Goal: Feedback & Contribution: Submit feedback/report problem

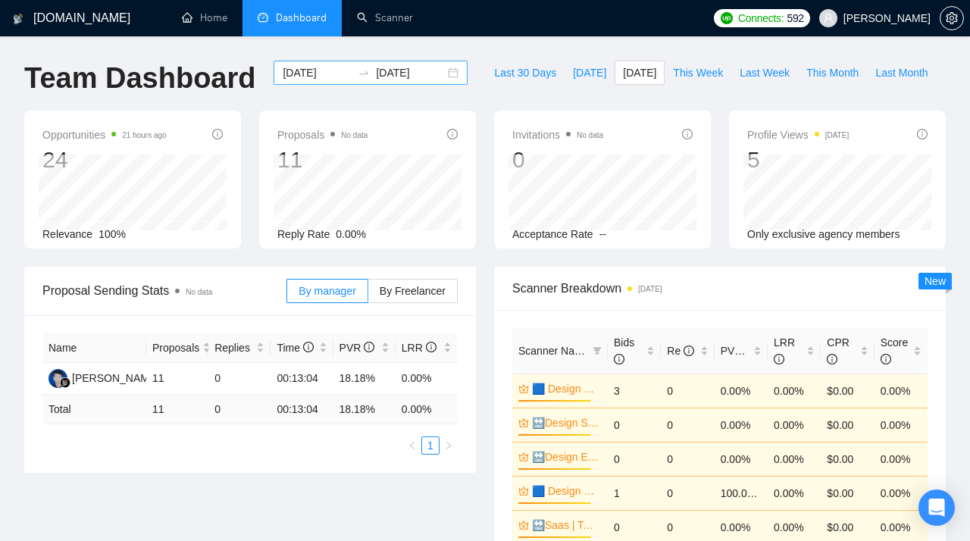
click at [438, 73] on div "[DATE] [DATE]" at bounding box center [370, 73] width 194 height 24
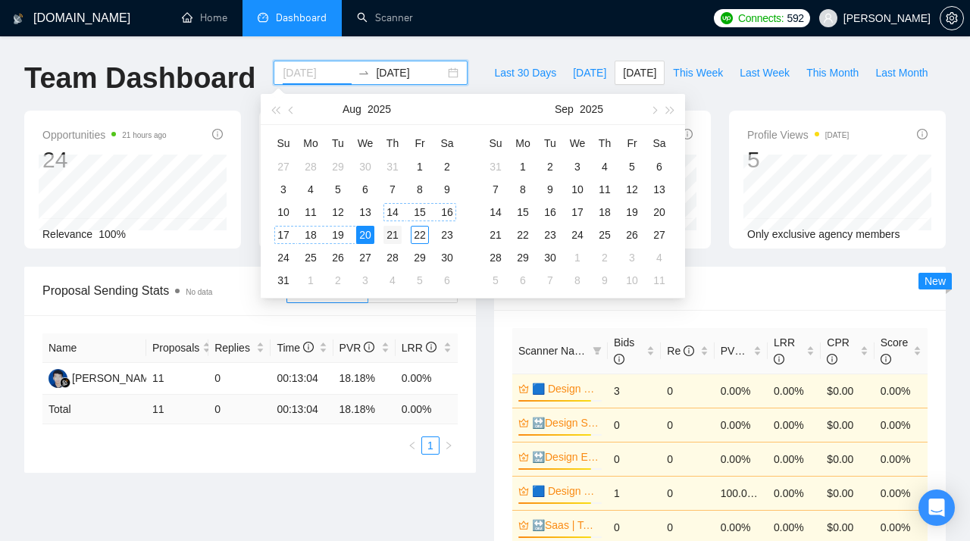
type input "[DATE]"
click at [394, 233] on div "21" at bounding box center [392, 235] width 18 height 18
type input "[DATE]"
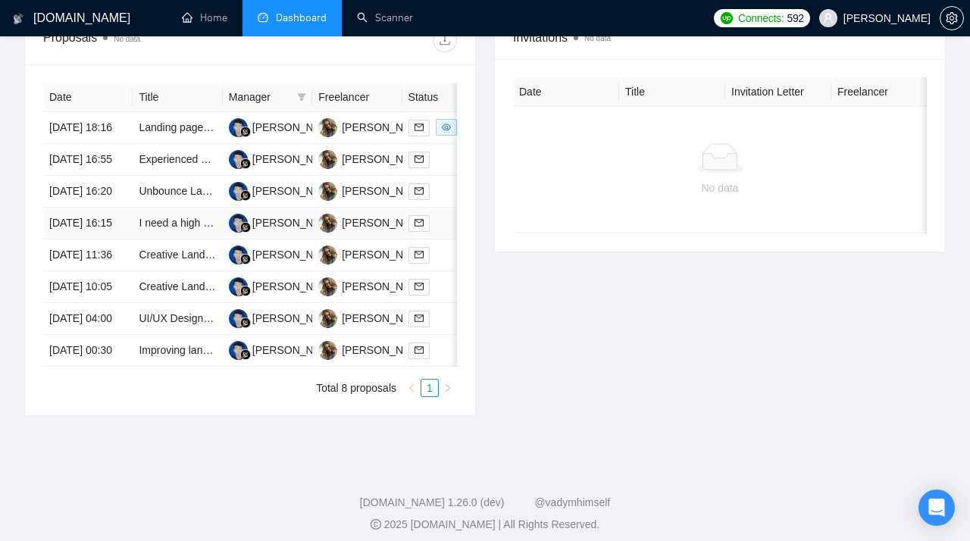
scroll to position [621, 0]
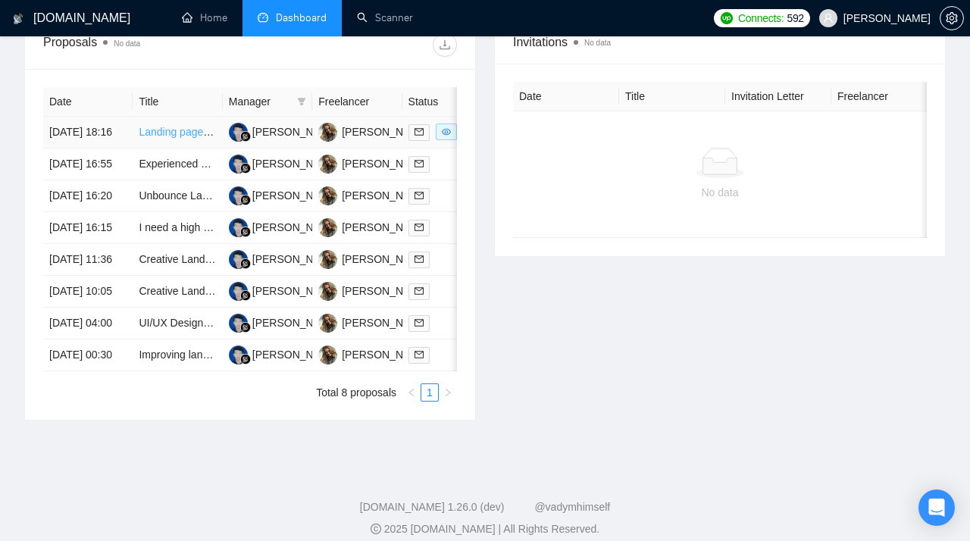
click at [171, 138] on link "Landing page design - Elementor" at bounding box center [217, 132] width 156 height 12
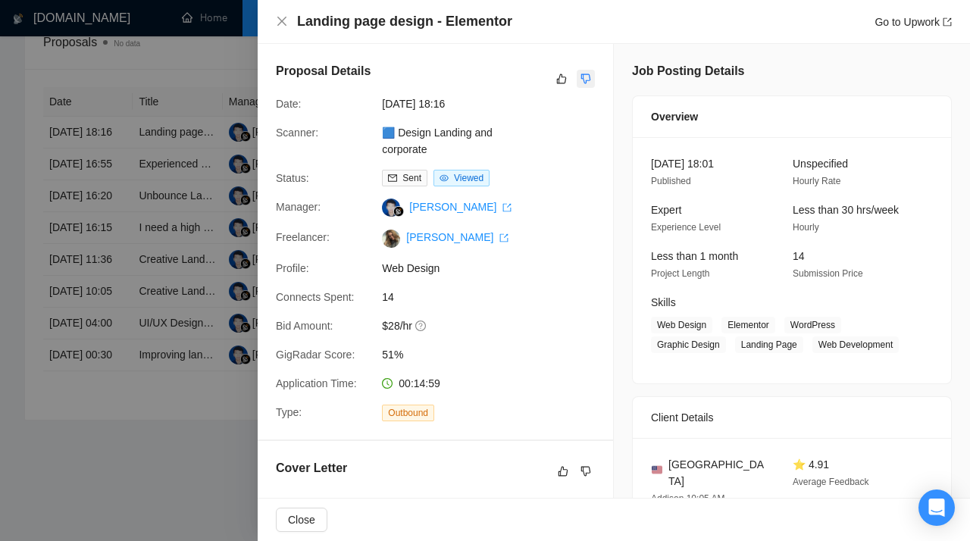
click at [588, 74] on icon "dislike" at bounding box center [586, 79] width 10 height 10
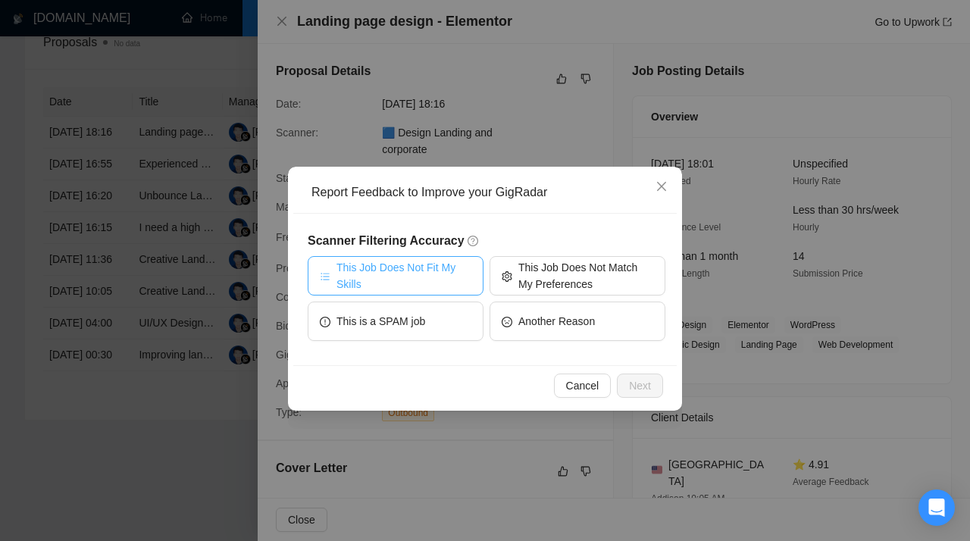
click at [403, 281] on span "This Job Does Not Fit My Skills" at bounding box center [403, 275] width 135 height 33
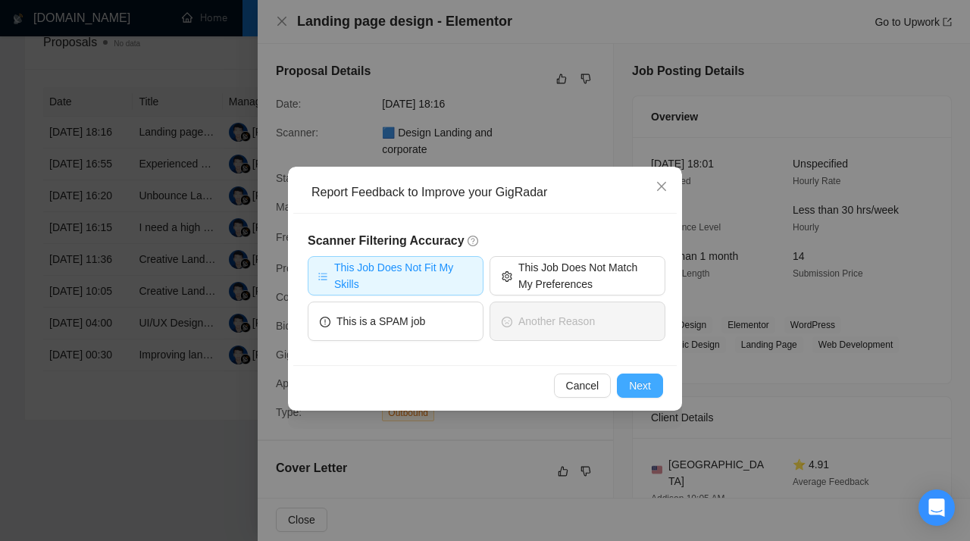
click at [633, 386] on span "Next" at bounding box center [640, 385] width 22 height 17
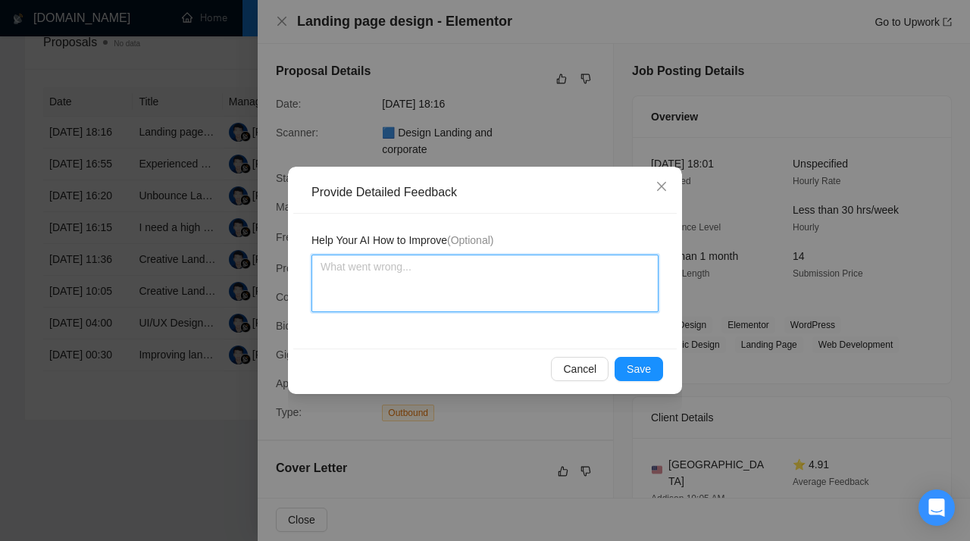
click at [426, 291] on textarea at bounding box center [484, 284] width 347 height 58
paste textarea "Don’t apply to jobs that require Elementor or WordPress experience. This scanne…"
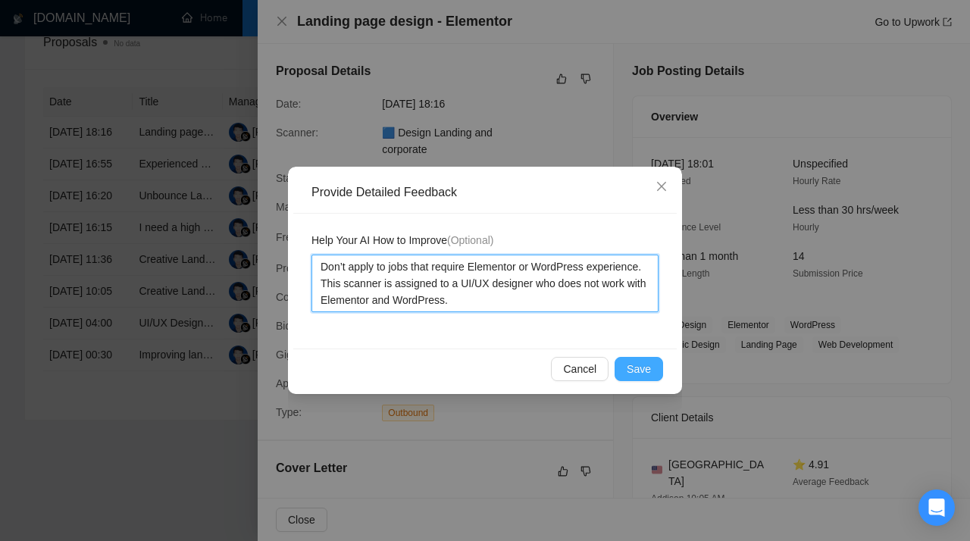
type textarea "Don’t apply to jobs that require Elementor or WordPress experience. This scanne…"
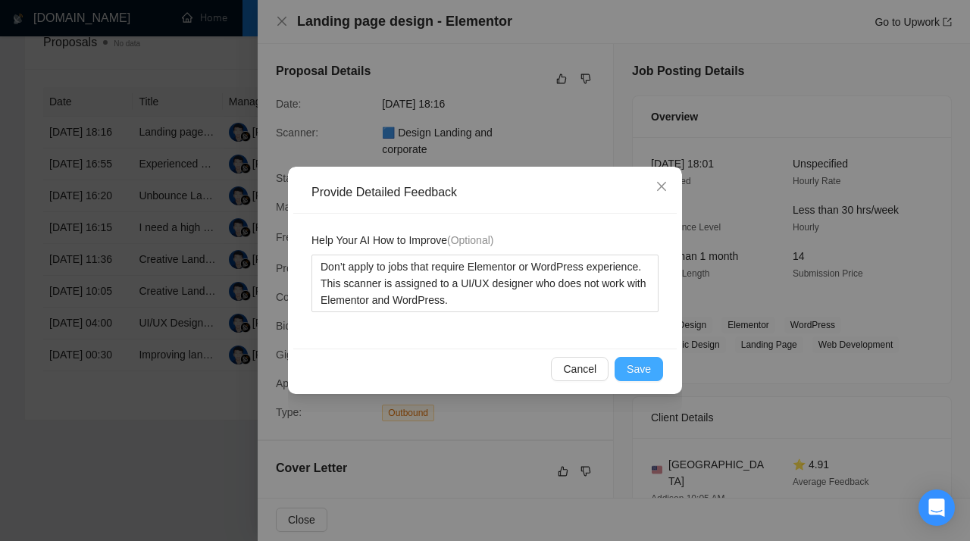
click at [645, 375] on span "Save" at bounding box center [638, 369] width 24 height 17
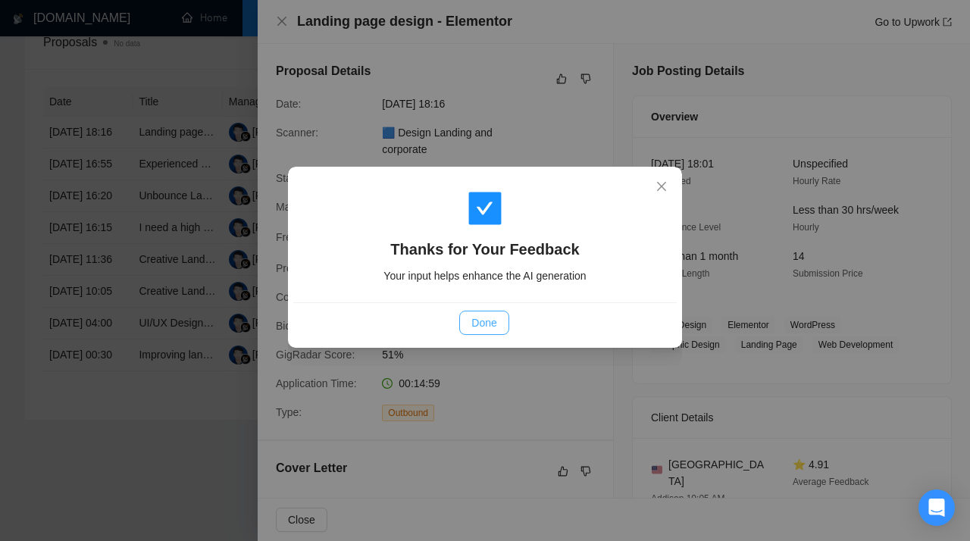
click at [474, 326] on span "Done" at bounding box center [483, 322] width 25 height 17
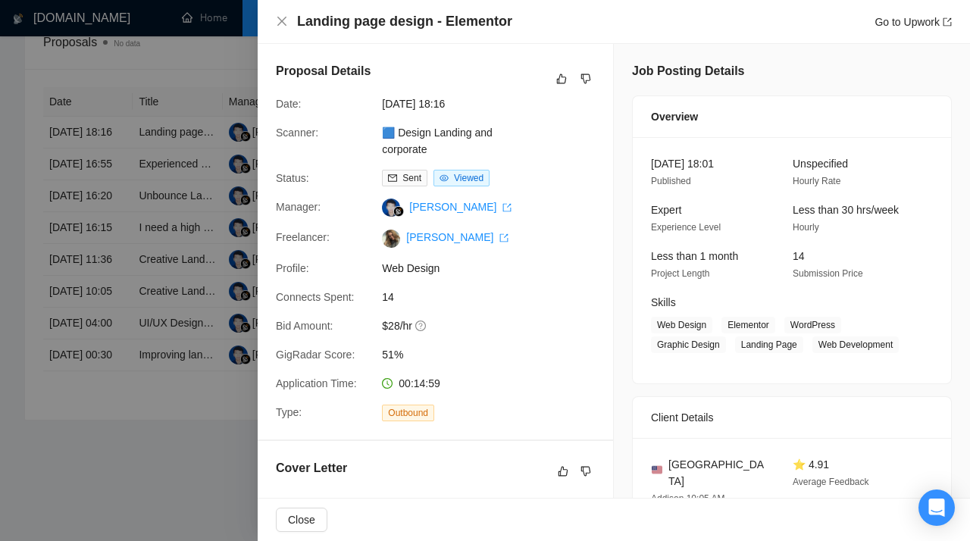
click at [144, 268] on div at bounding box center [485, 270] width 970 height 541
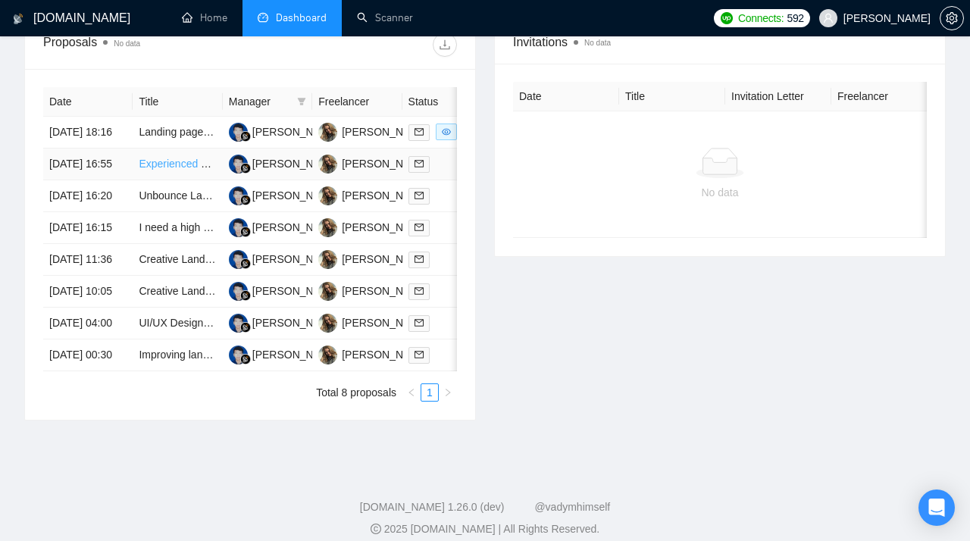
click at [170, 170] on link "Experienced Designer Needed for PSD Landing Pages" at bounding box center [268, 164] width 258 height 12
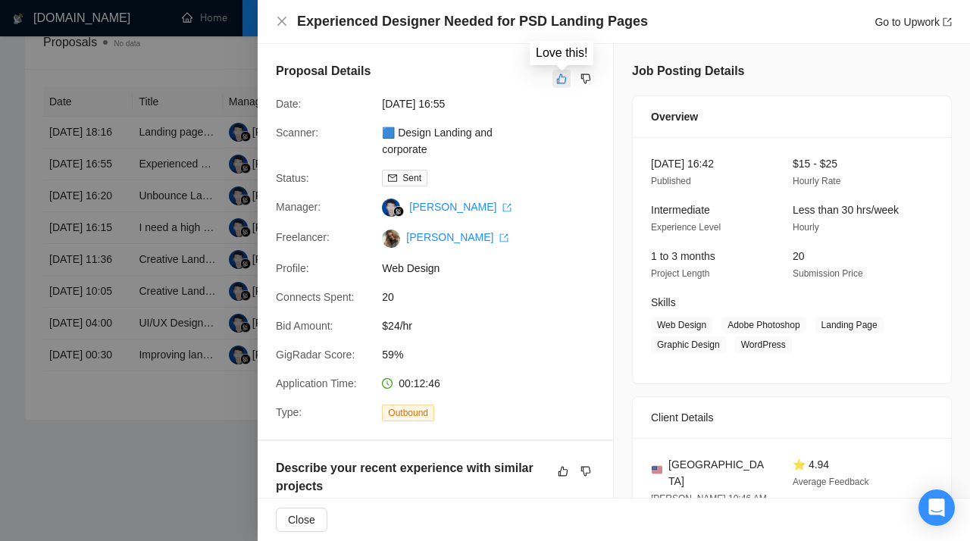
click at [564, 78] on icon "like" at bounding box center [561, 79] width 11 height 12
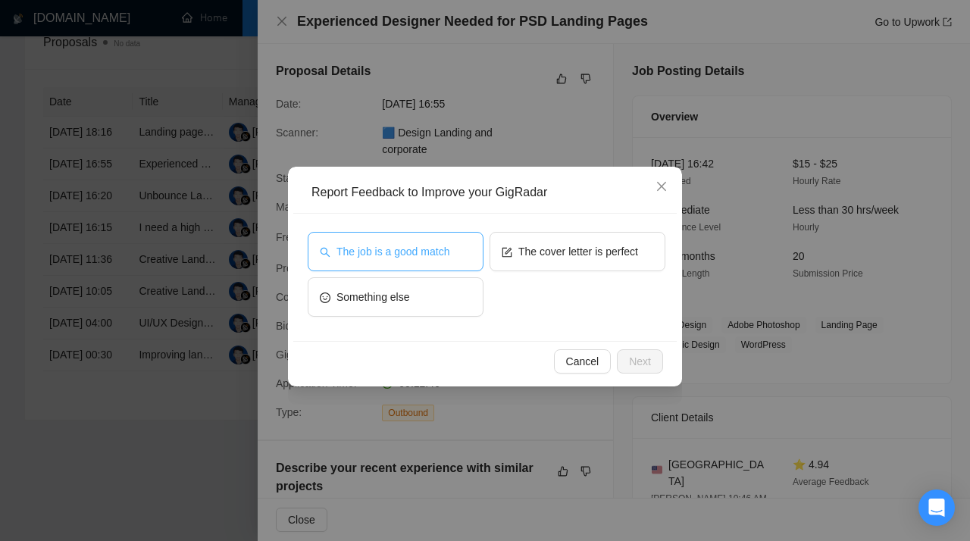
click at [421, 245] on span "The job is a good match" at bounding box center [392, 251] width 113 height 17
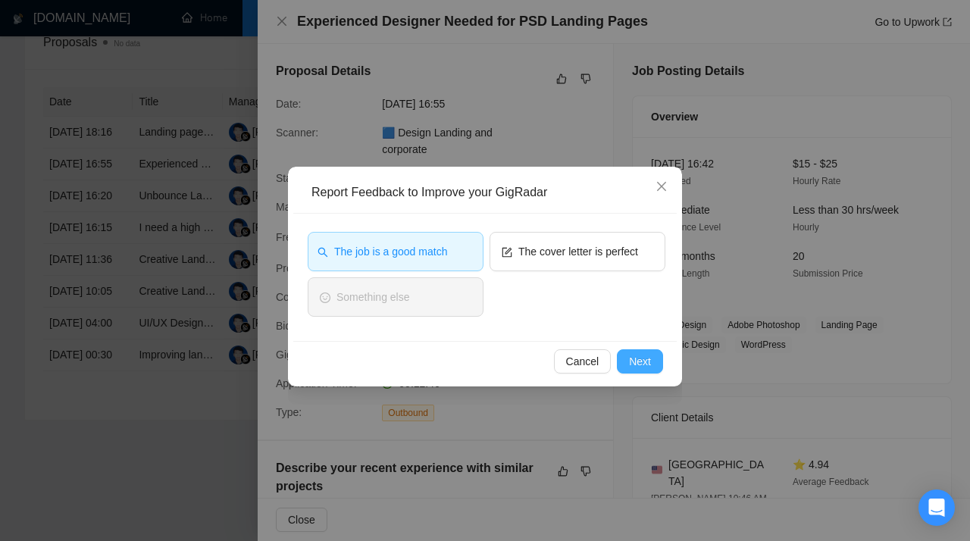
click at [645, 363] on span "Next" at bounding box center [640, 361] width 22 height 17
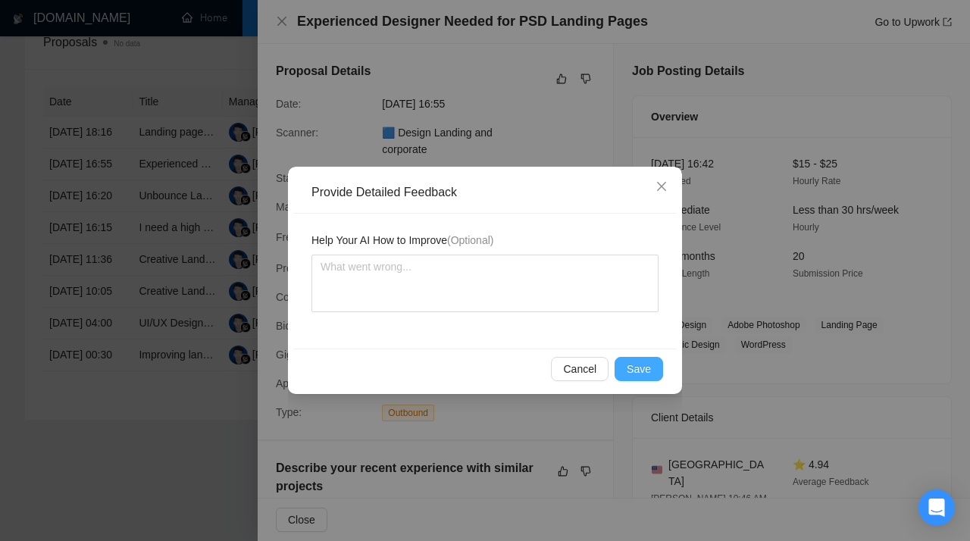
click at [645, 363] on span "Save" at bounding box center [638, 369] width 24 height 17
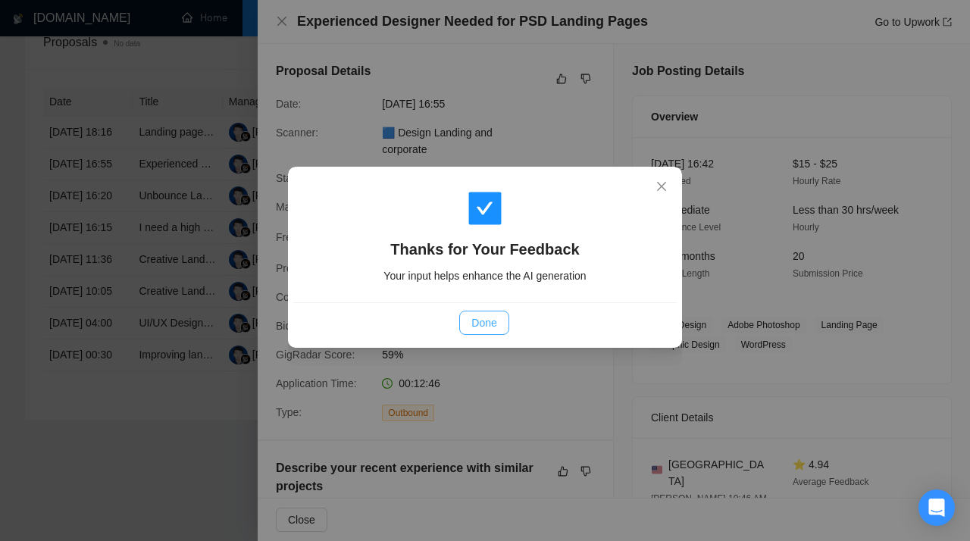
click at [477, 329] on span "Done" at bounding box center [483, 322] width 25 height 17
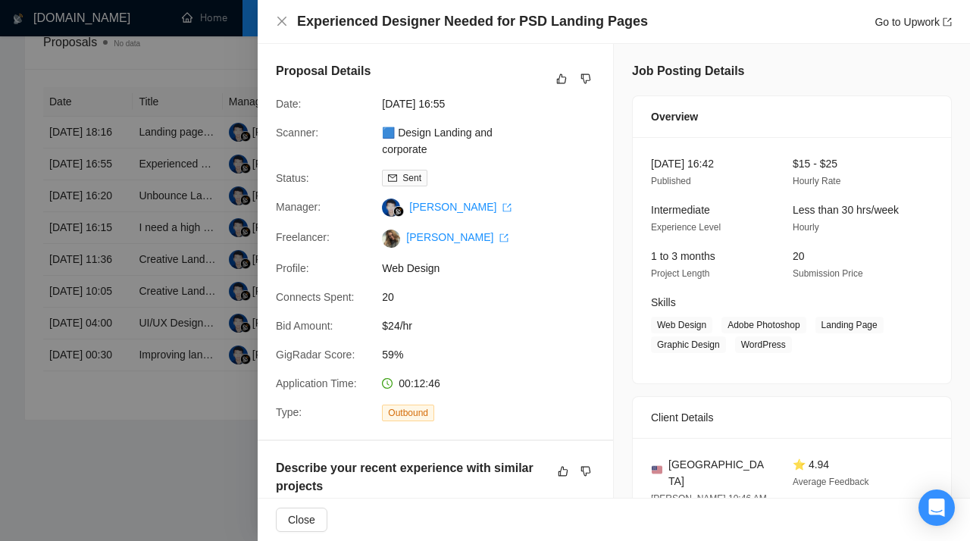
click at [145, 228] on div at bounding box center [485, 270] width 970 height 541
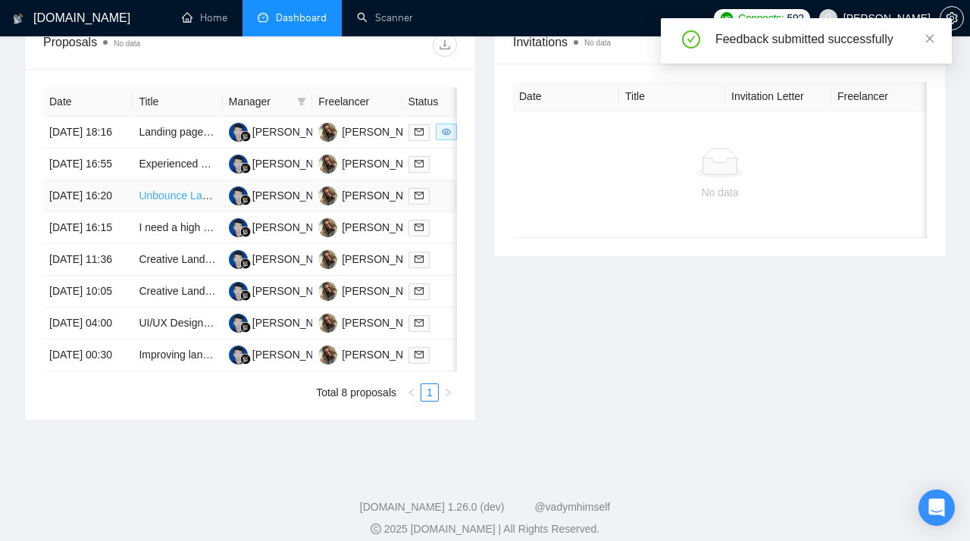
click at [170, 201] on link "Unbounce Landing Page Redesign for Commercial Real Estate Firm" at bounding box center [299, 195] width 321 height 12
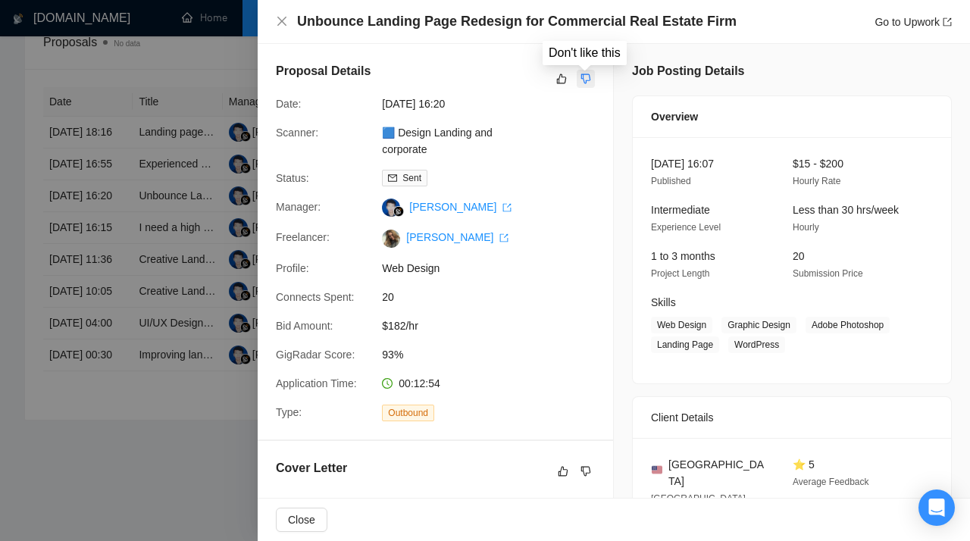
click at [584, 83] on icon "dislike" at bounding box center [586, 79] width 10 height 10
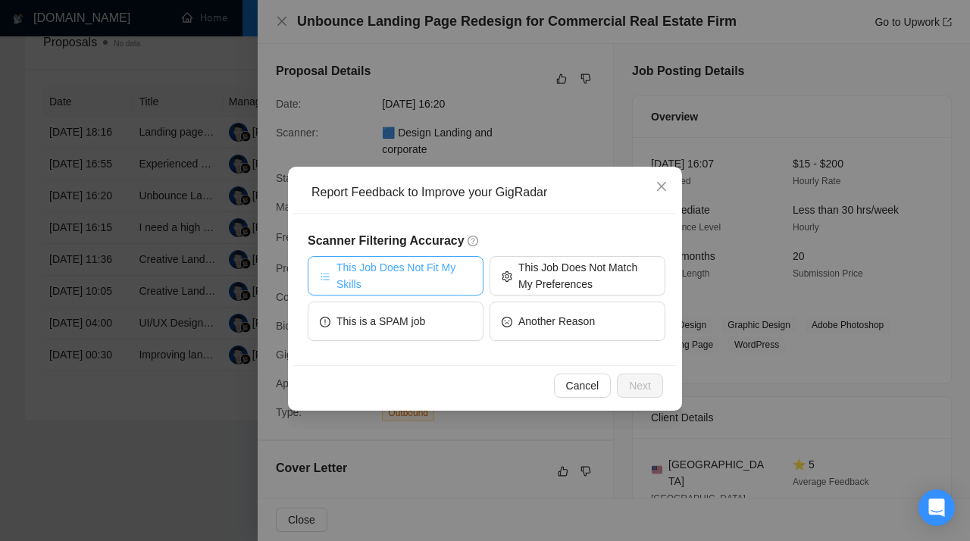
click at [404, 282] on span "This Job Does Not Fit My Skills" at bounding box center [403, 275] width 135 height 33
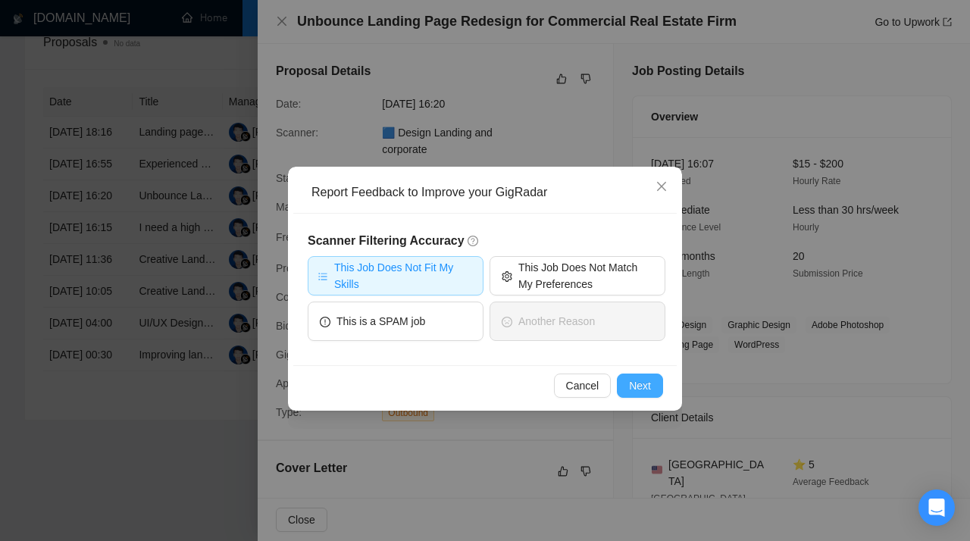
click at [634, 382] on span "Next" at bounding box center [640, 385] width 22 height 17
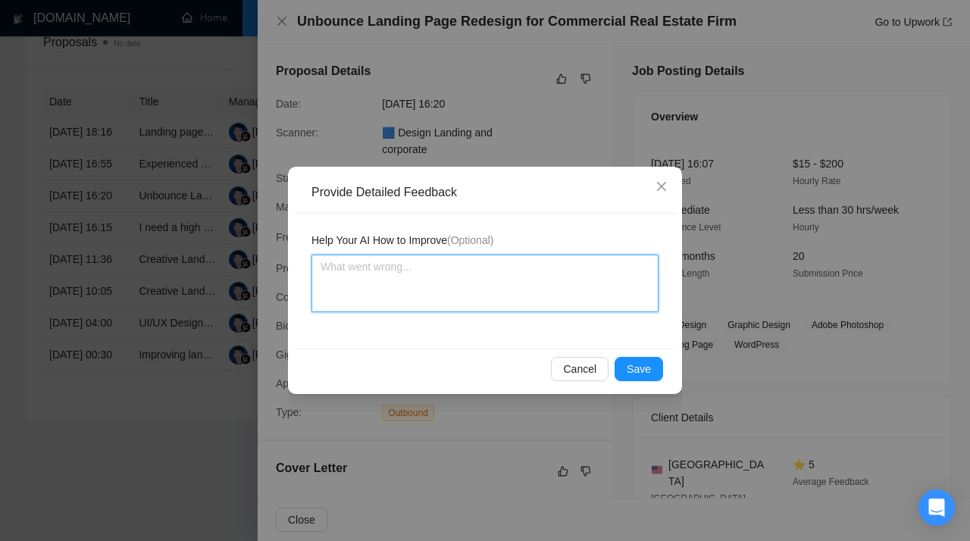
click at [398, 281] on textarea at bounding box center [484, 284] width 347 height 58
paste textarea "Skip jobs that require experience with Unbounce. This scanner is assigned to a …"
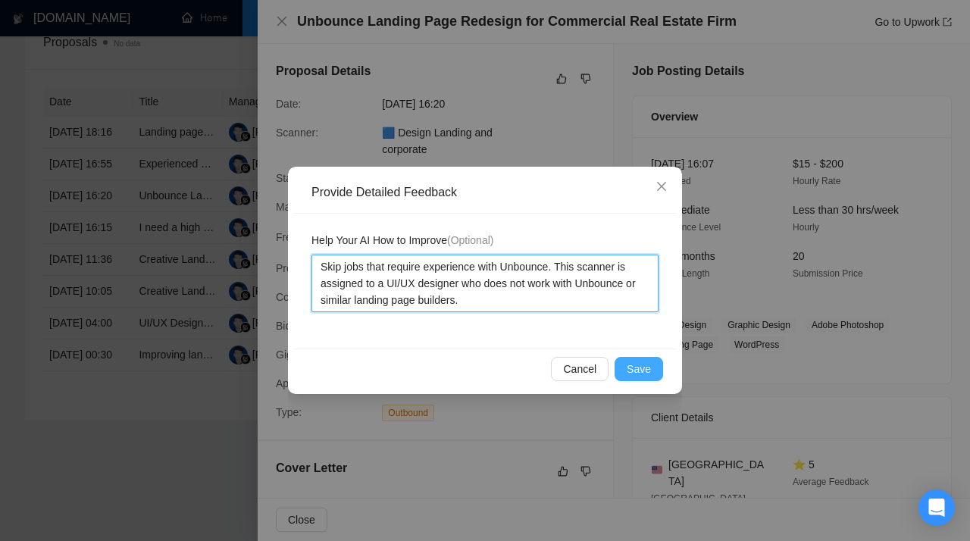
type textarea "Skip jobs that require experience with Unbounce. This scanner is assigned to a …"
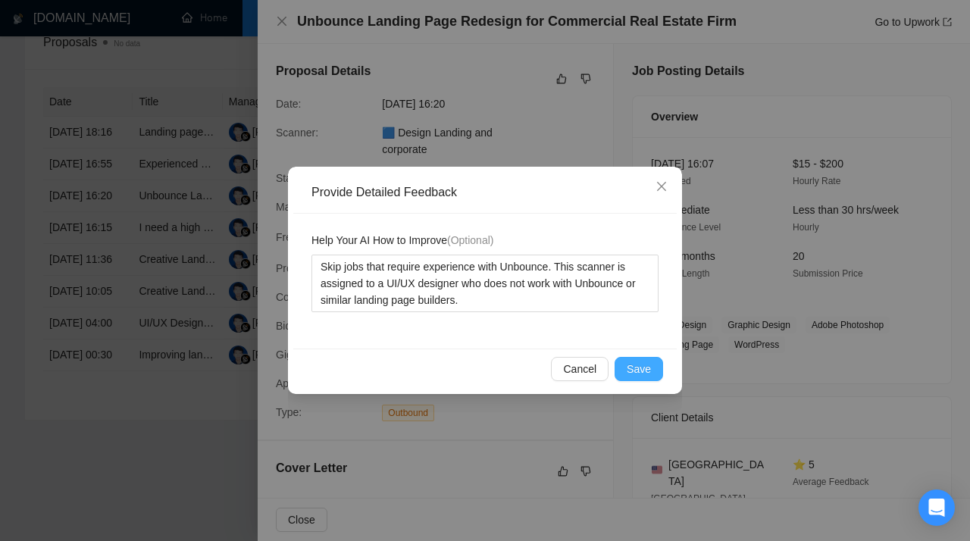
click at [638, 366] on span "Save" at bounding box center [638, 369] width 24 height 17
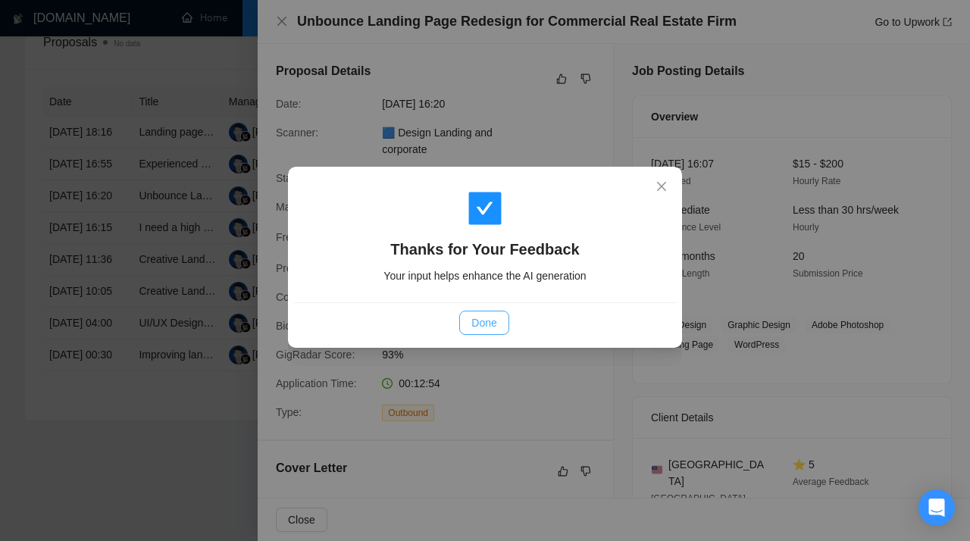
click at [480, 320] on span "Done" at bounding box center [483, 322] width 25 height 17
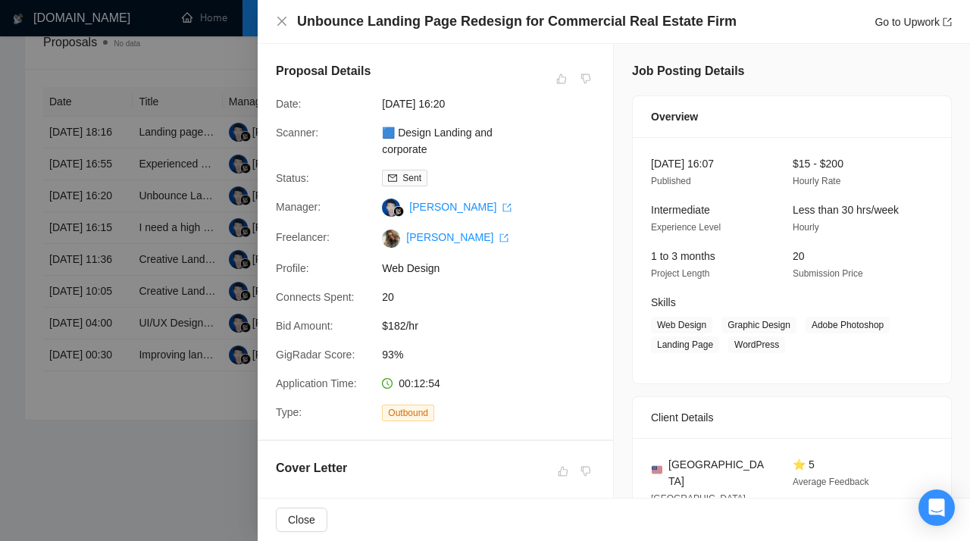
click at [211, 148] on div at bounding box center [485, 270] width 970 height 541
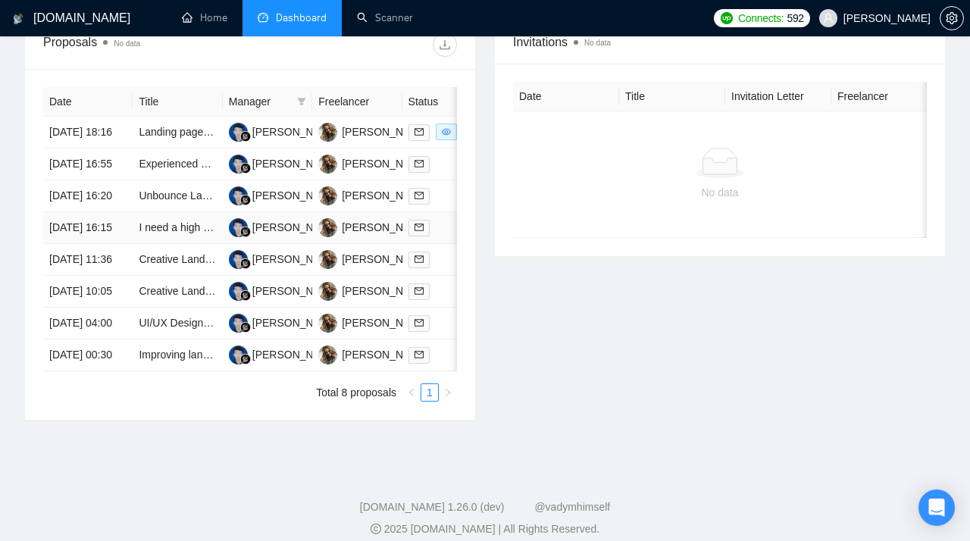
scroll to position [659, 0]
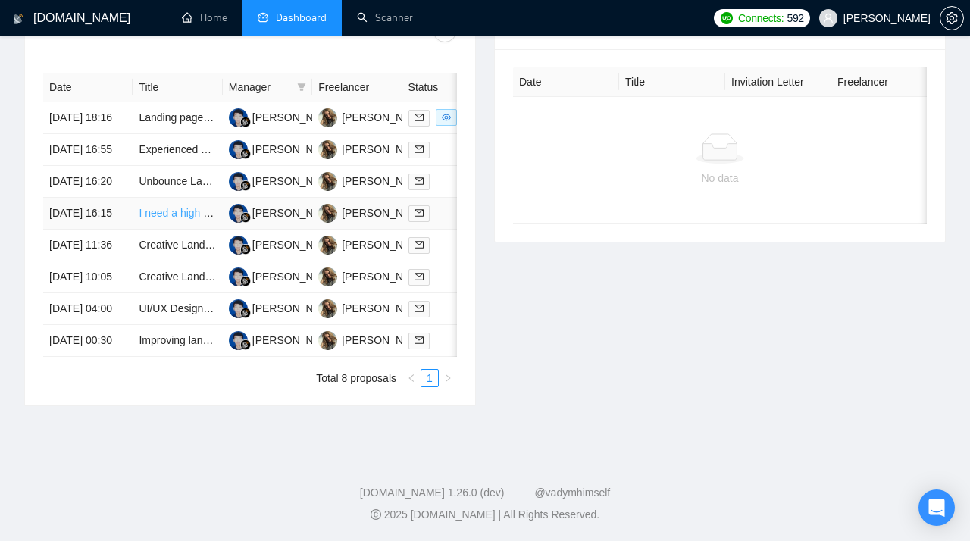
click at [159, 219] on link "I need a high converting landing page built for my gym & online community" at bounding box center [314, 213] width 350 height 12
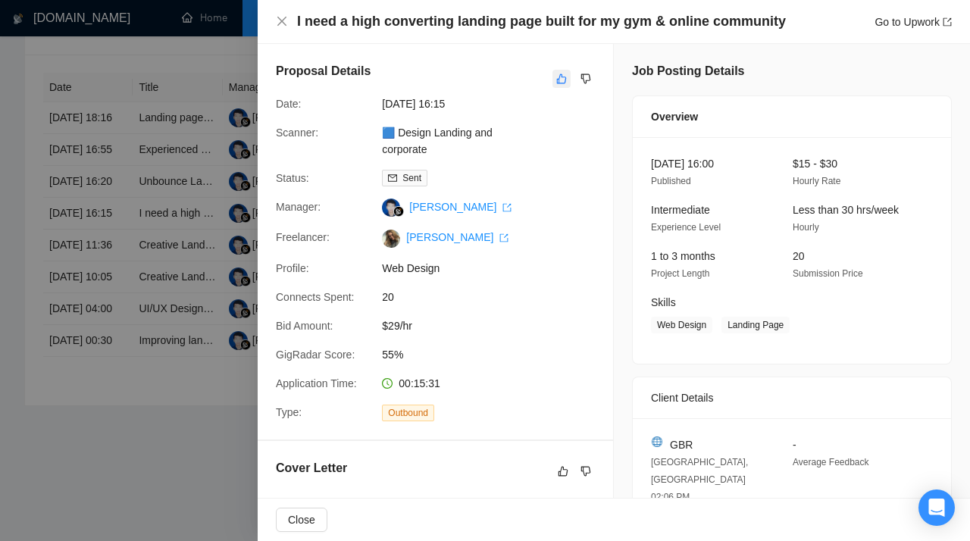
click at [558, 78] on icon "like" at bounding box center [561, 79] width 11 height 12
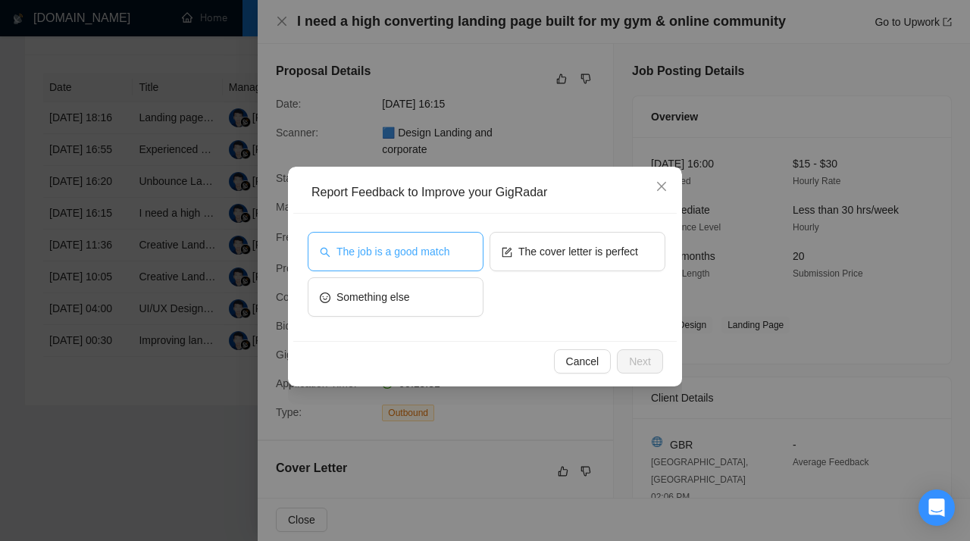
click at [425, 245] on span "The job is a good match" at bounding box center [392, 251] width 113 height 17
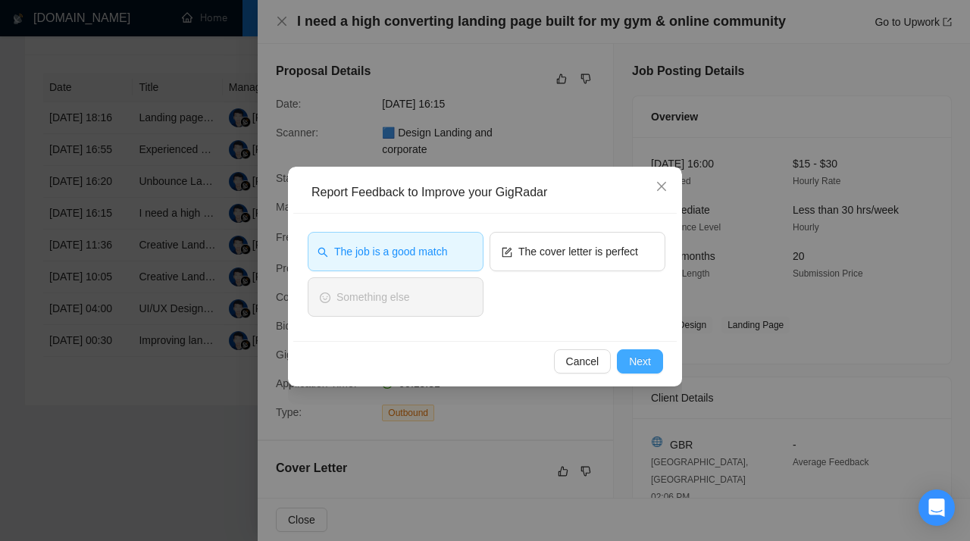
click at [627, 360] on button "Next" at bounding box center [640, 361] width 46 height 24
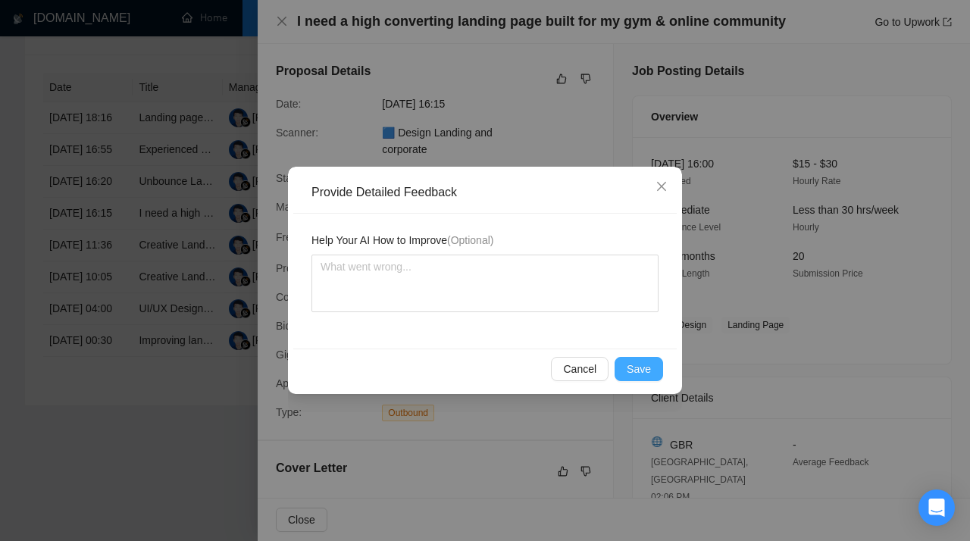
click at [646, 370] on span "Save" at bounding box center [638, 369] width 24 height 17
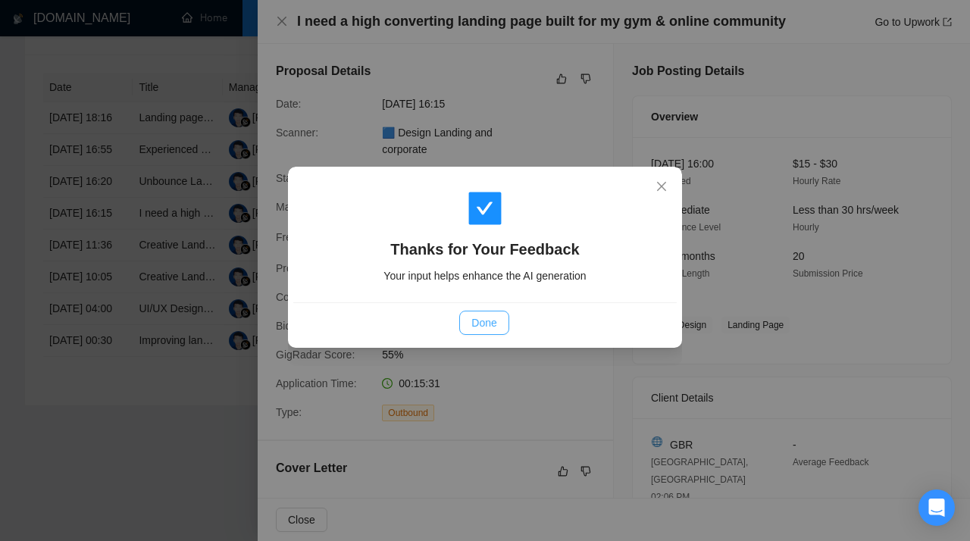
click at [498, 324] on button "Done" at bounding box center [483, 323] width 49 height 24
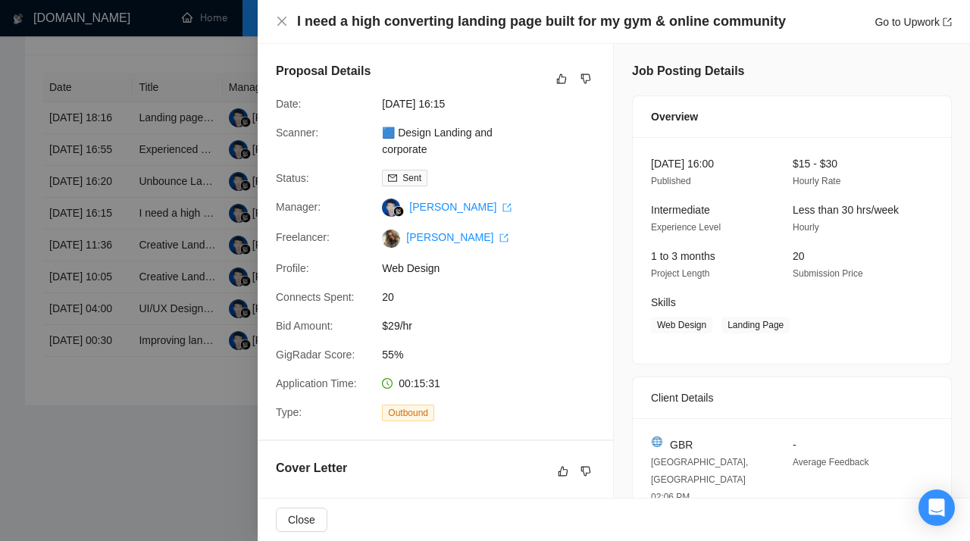
click at [177, 267] on div at bounding box center [485, 270] width 970 height 541
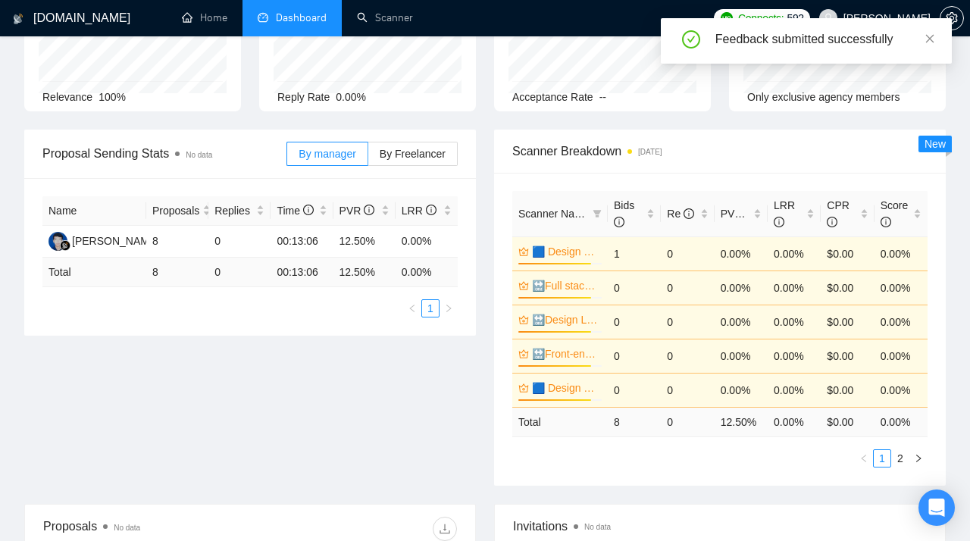
scroll to position [0, 0]
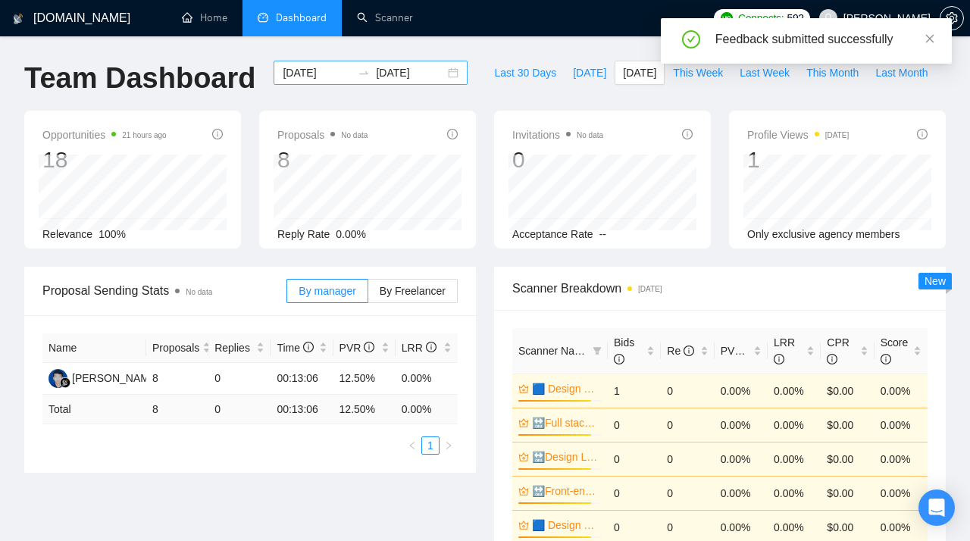
click at [442, 77] on div "[DATE] [DATE]" at bounding box center [370, 73] width 194 height 24
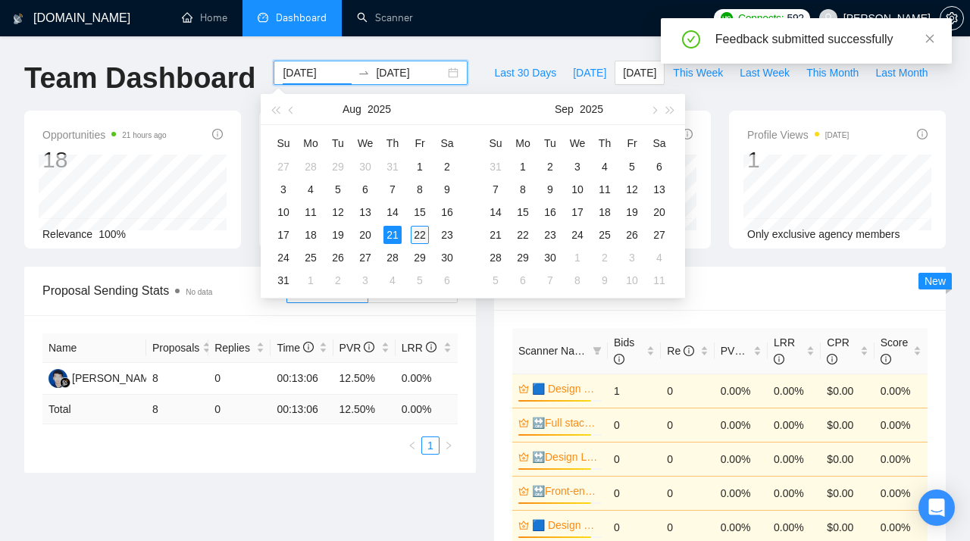
type input "[DATE]"
click at [420, 235] on div "22" at bounding box center [420, 235] width 18 height 18
type input "[DATE]"
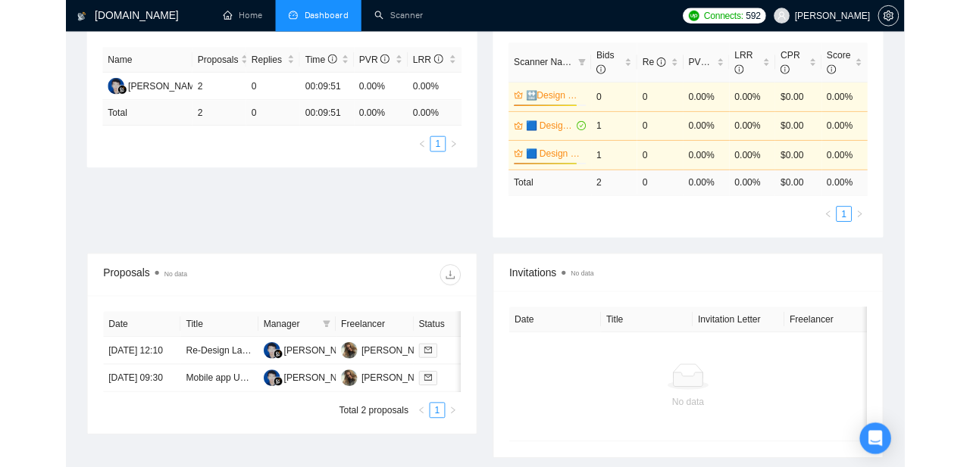
scroll to position [318, 0]
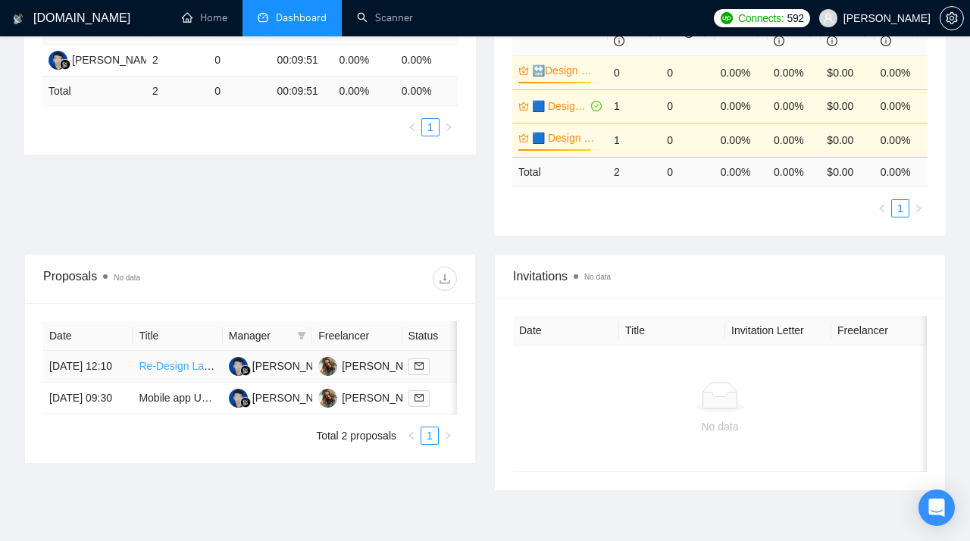
click at [161, 372] on link "Re-Design Landing page (Strong animation expertise)" at bounding box center [266, 366] width 254 height 12
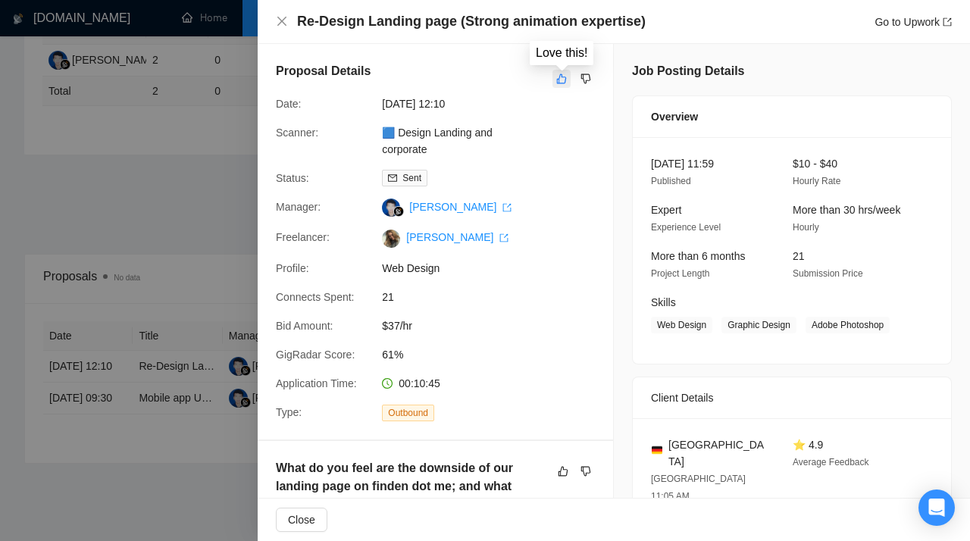
click at [560, 78] on icon "like" at bounding box center [562, 79] width 10 height 10
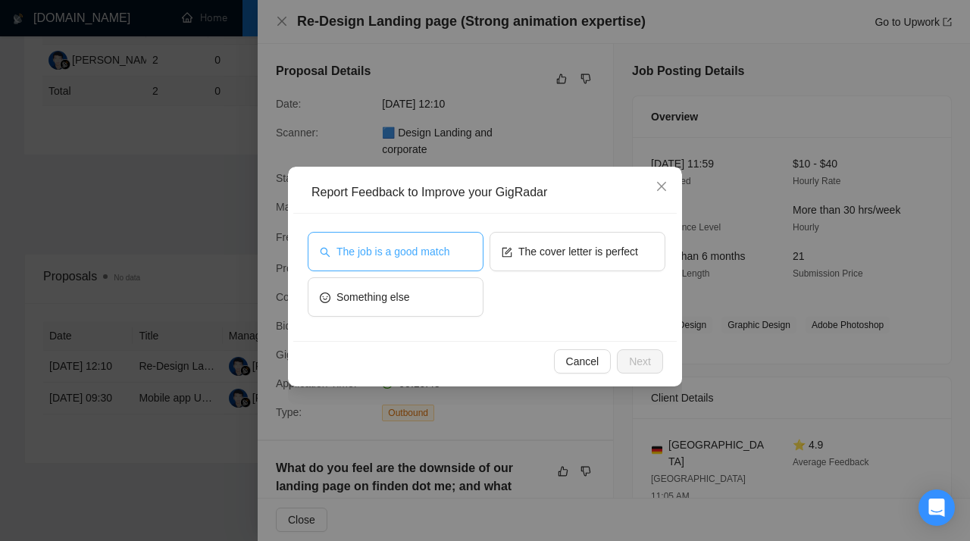
click at [392, 258] on span "The job is a good match" at bounding box center [392, 251] width 113 height 17
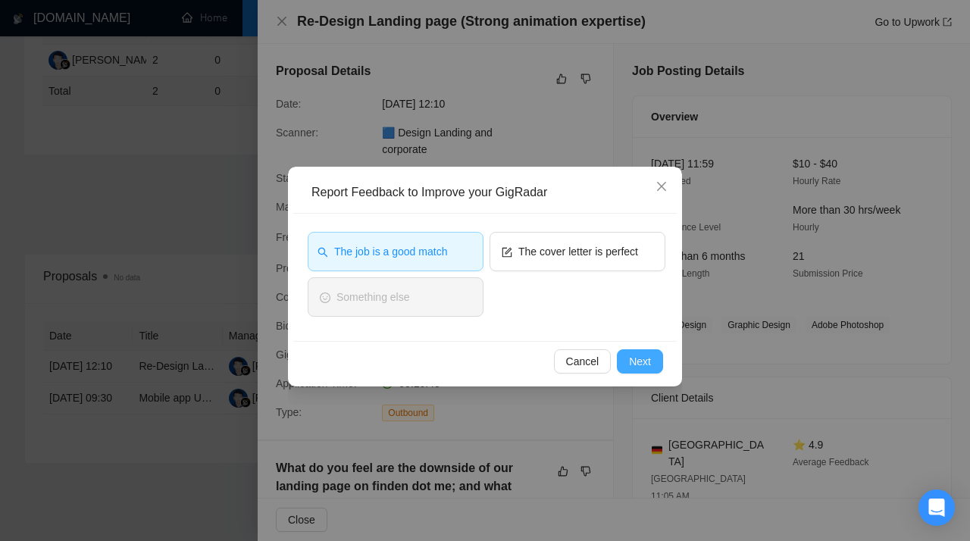
click at [640, 362] on span "Next" at bounding box center [640, 361] width 22 height 17
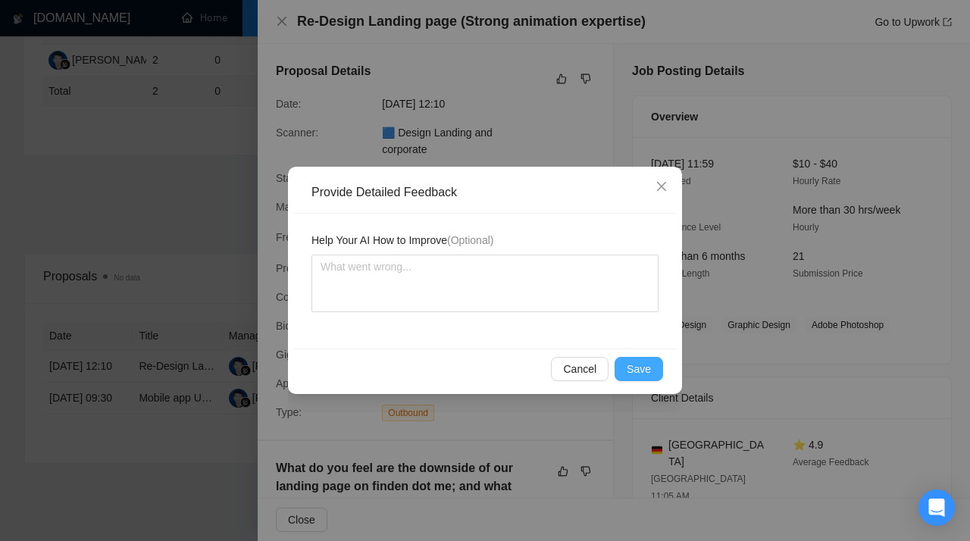
click at [632, 366] on span "Save" at bounding box center [638, 369] width 24 height 17
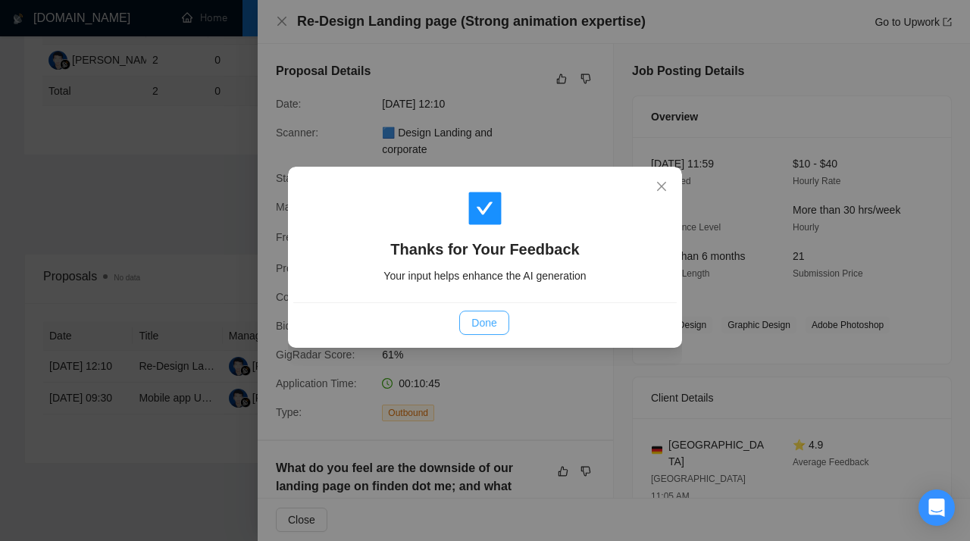
click at [474, 324] on span "Done" at bounding box center [483, 322] width 25 height 17
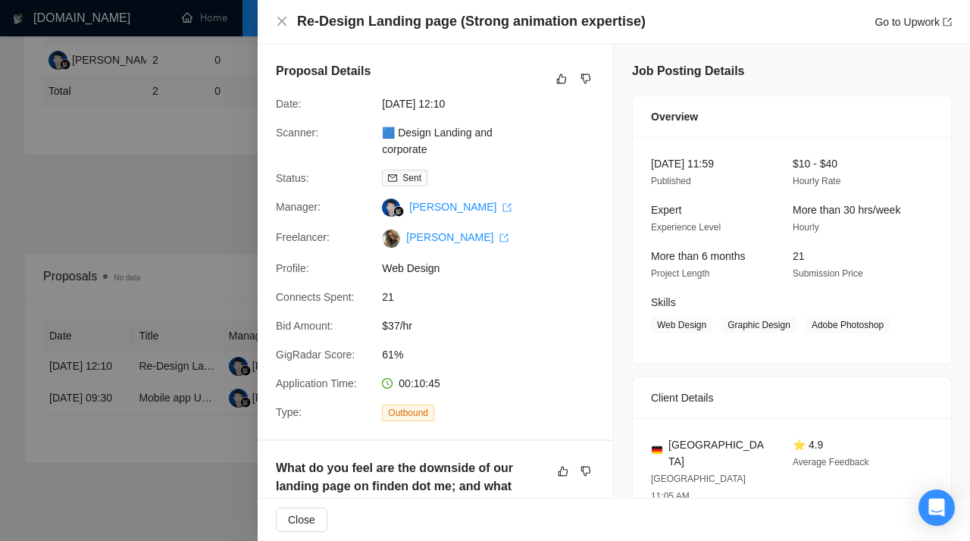
click at [131, 308] on div at bounding box center [485, 270] width 970 height 541
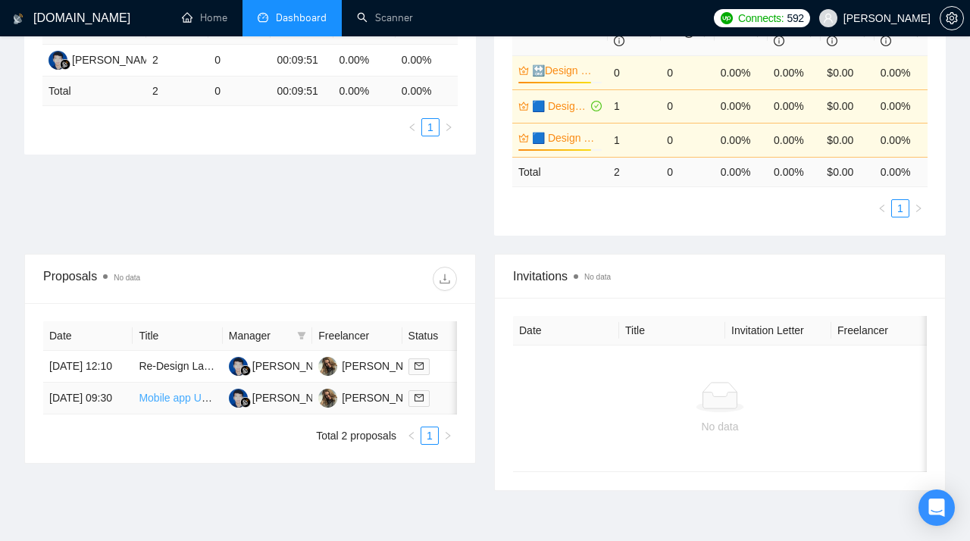
click at [158, 404] on link "Mobile app UX XUI components/design flow + prototype with figma" at bounding box center [296, 398] width 314 height 12
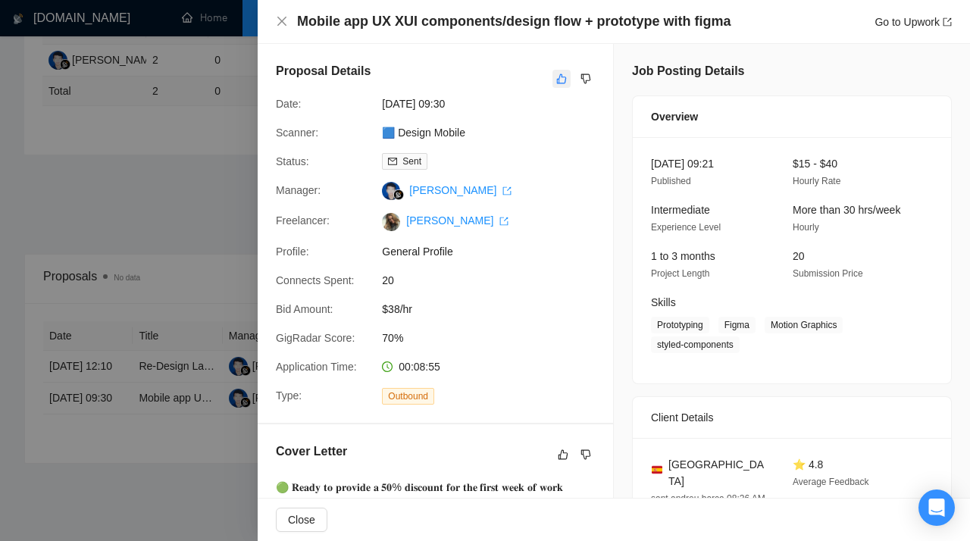
click at [558, 80] on icon "like" at bounding box center [561, 79] width 11 height 12
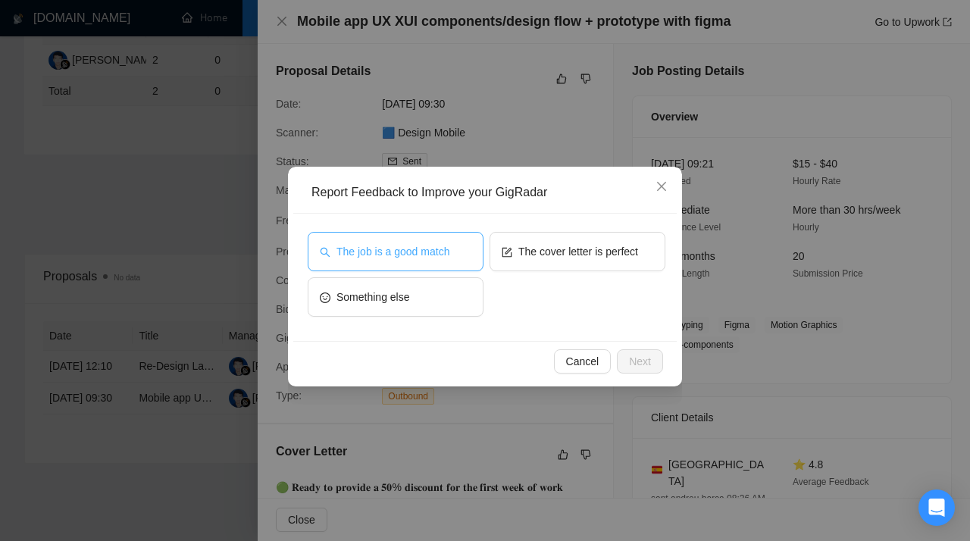
click at [425, 259] on span "The job is a good match" at bounding box center [392, 251] width 113 height 17
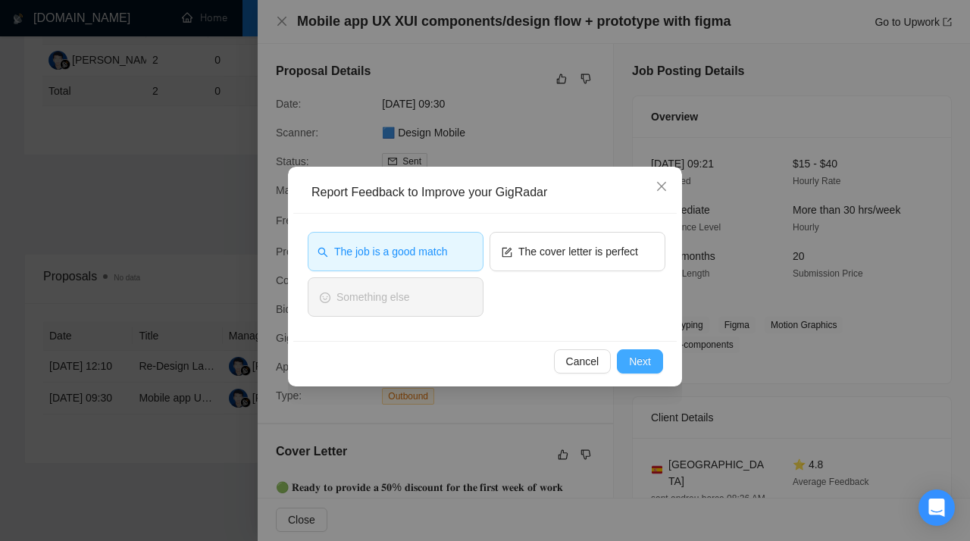
click at [642, 364] on span "Next" at bounding box center [640, 361] width 22 height 17
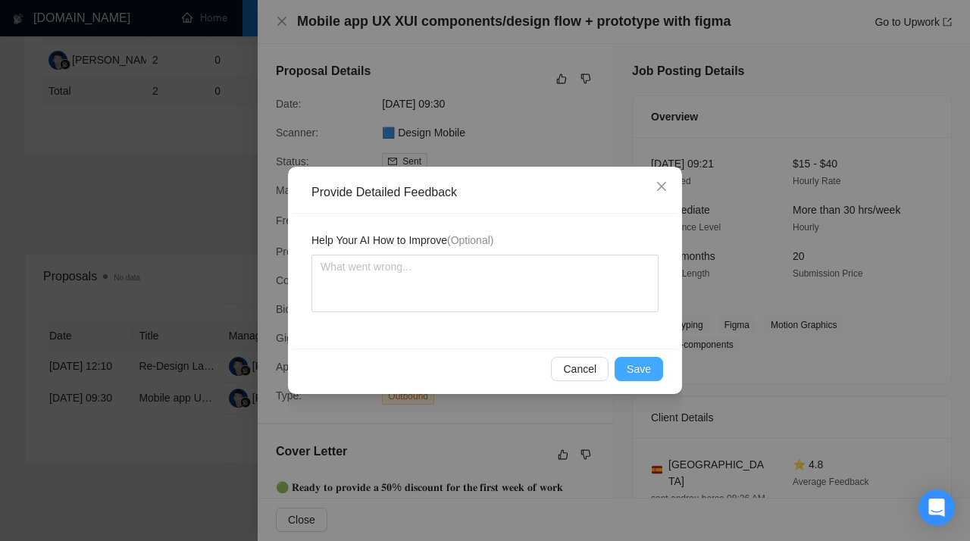
click at [653, 370] on button "Save" at bounding box center [638, 369] width 48 height 24
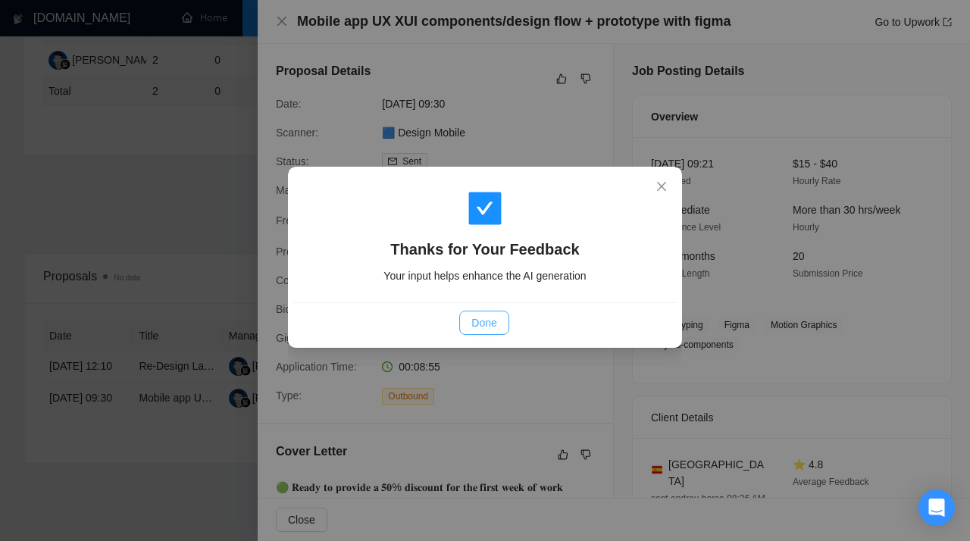
click at [476, 322] on span "Done" at bounding box center [483, 322] width 25 height 17
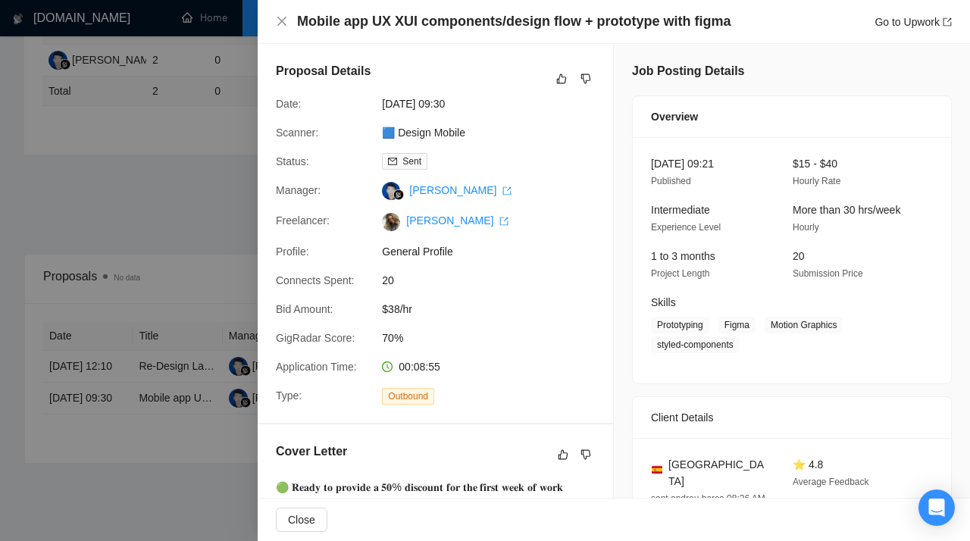
click at [176, 223] on div at bounding box center [485, 270] width 970 height 541
